Goal: Transaction & Acquisition: Book appointment/travel/reservation

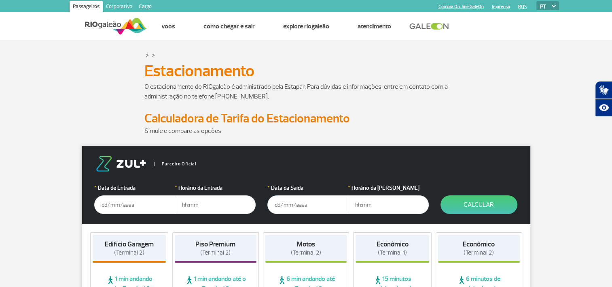
click at [126, 204] on input "text" at bounding box center [134, 204] width 81 height 19
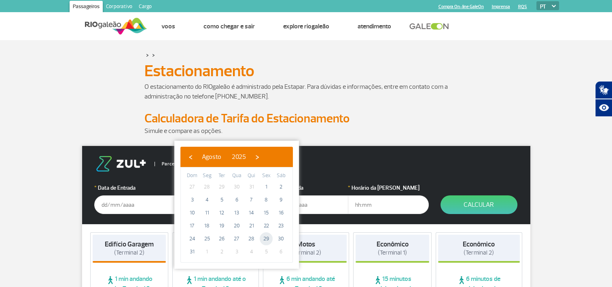
click at [265, 238] on span "29" at bounding box center [266, 238] width 13 height 13
type input "[DATE]"
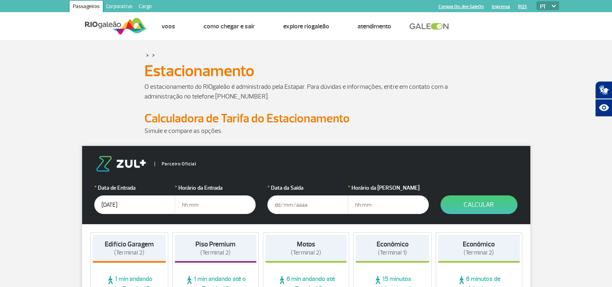
click at [194, 204] on input "text" at bounding box center [215, 204] width 81 height 19
type input "06:00"
click at [294, 207] on input "text" at bounding box center [308, 204] width 81 height 19
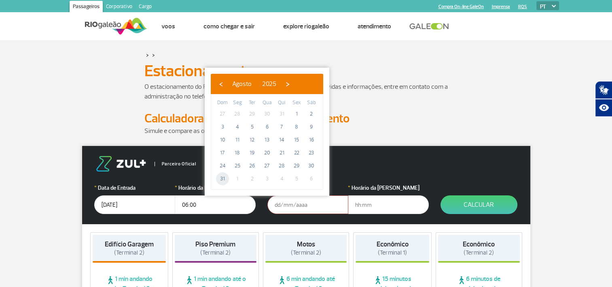
click at [222, 179] on span "31" at bounding box center [222, 178] width 13 height 13
type input "[DATE]"
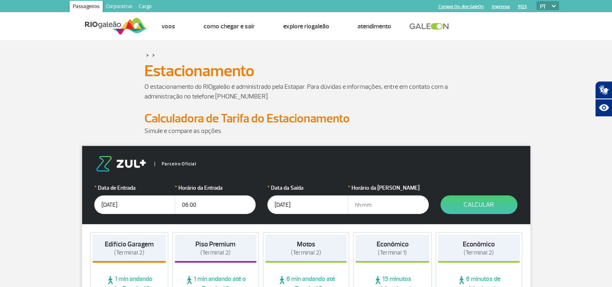
click at [360, 207] on input "text" at bounding box center [388, 204] width 81 height 19
type input "3"
type input "23:30"
click at [489, 202] on button "Calcular" at bounding box center [479, 204] width 77 height 19
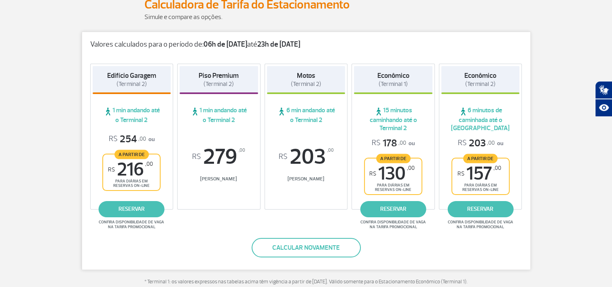
scroll to position [130, 0]
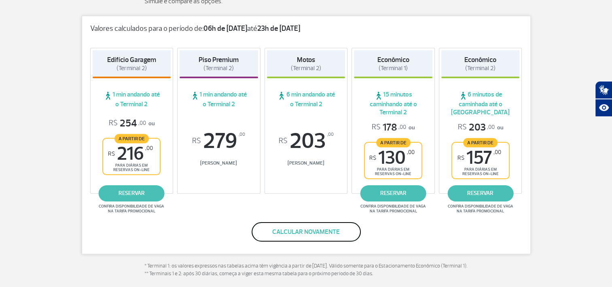
click at [311, 234] on button "Calcular novamente" at bounding box center [306, 231] width 109 height 19
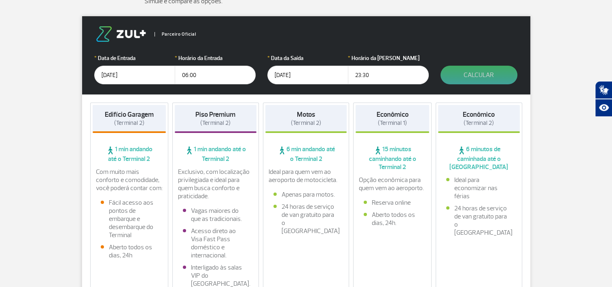
click at [473, 72] on button "Calcular" at bounding box center [479, 75] width 77 height 19
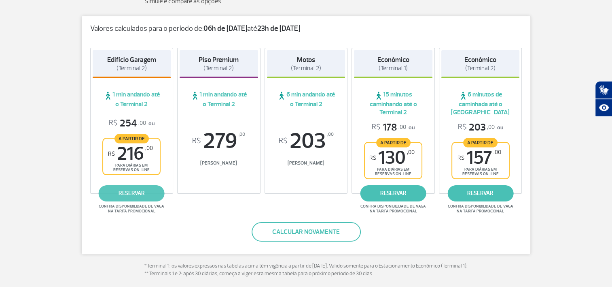
click at [132, 189] on link "reservar" at bounding box center [132, 193] width 66 height 16
